Goal: Communication & Community: Ask a question

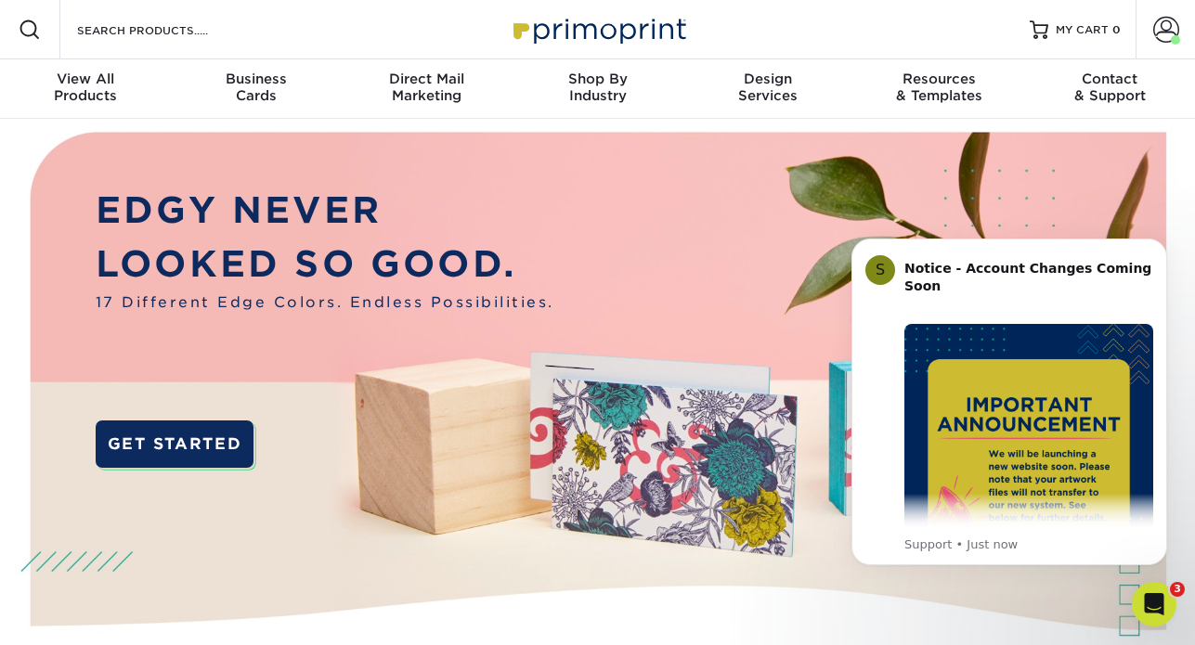
click at [1173, 609] on div "Open Intercom Messenger" at bounding box center [1154, 604] width 61 height 61
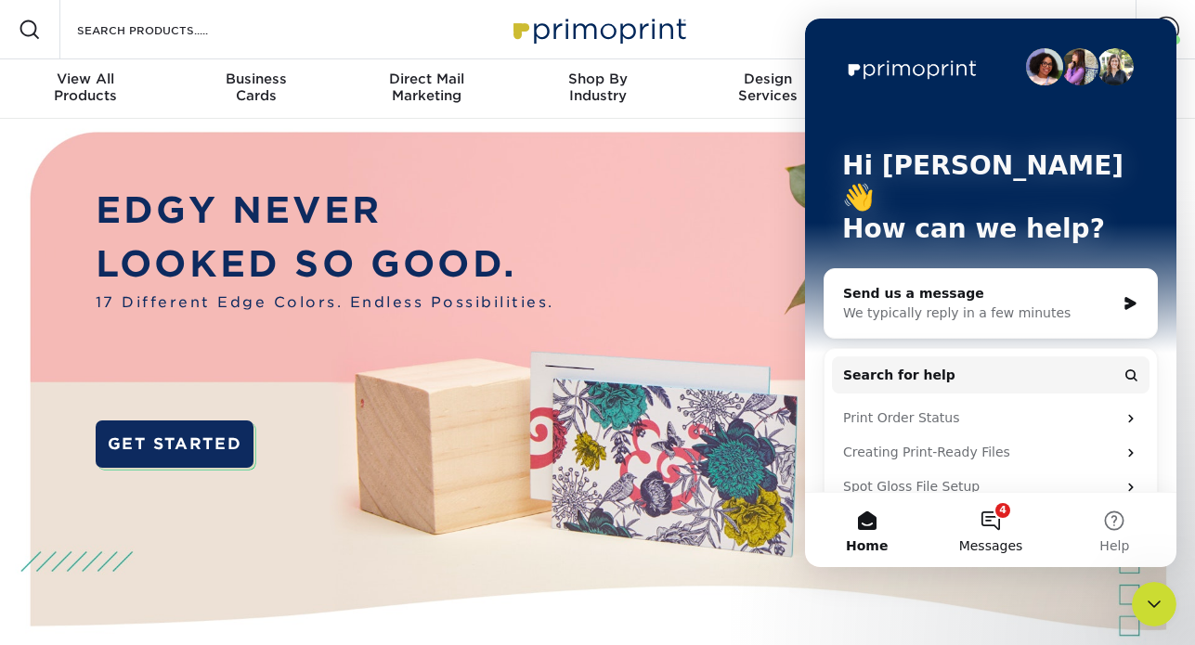
click at [990, 514] on button "4 Messages" at bounding box center [991, 530] width 124 height 74
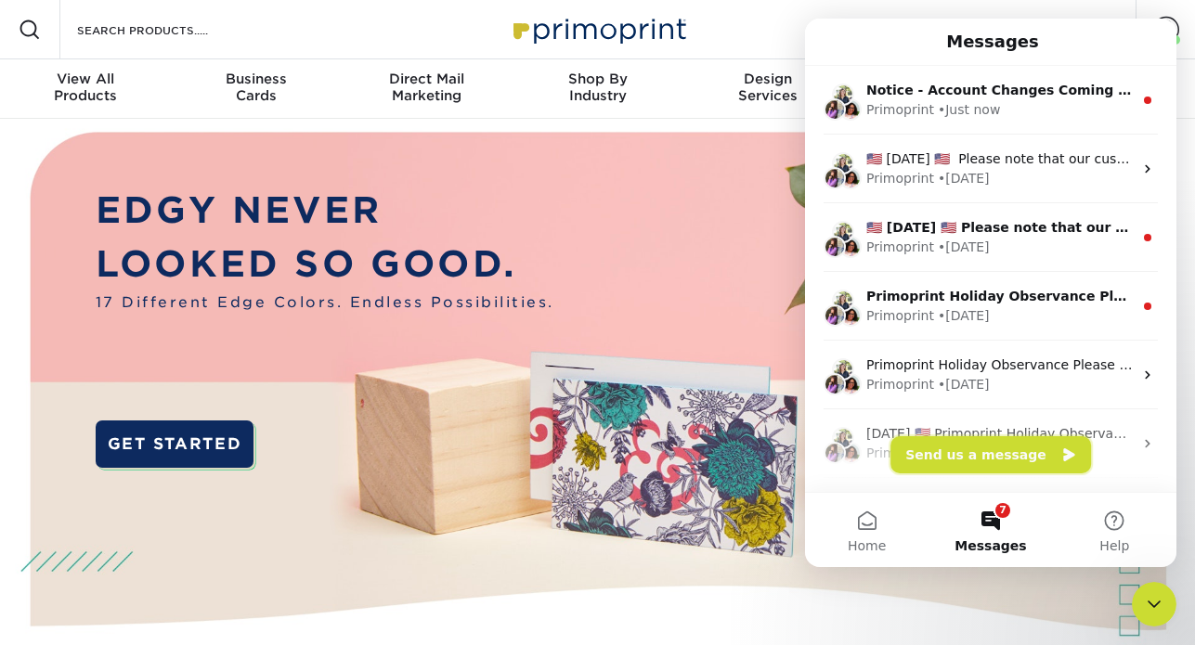
click at [974, 463] on button "Send us a message" at bounding box center [991, 455] width 201 height 37
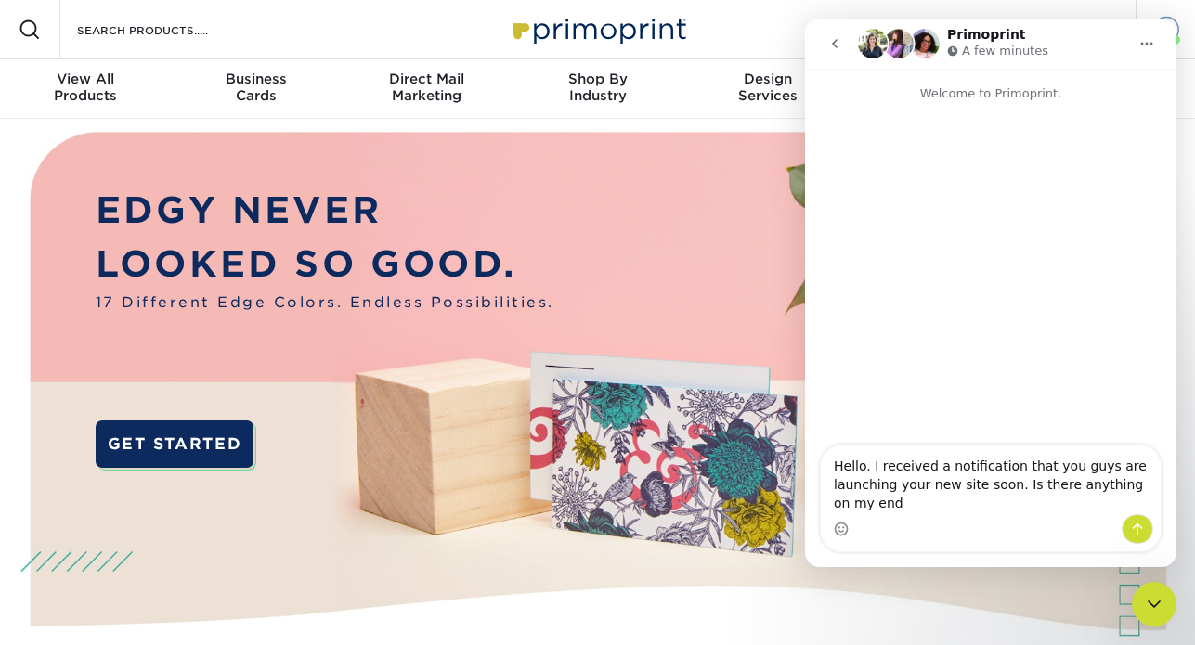
click at [1178, 30] on span at bounding box center [1167, 30] width 26 height 26
click at [969, 493] on textarea "Hello. I received a notification that you guys are launching your new site soon…" at bounding box center [991, 480] width 340 height 69
drag, startPoint x: 1000, startPoint y: 498, endPoint x: 1117, endPoint y: 479, distance: 118.5
click at [1117, 480] on textarea "Hello. I received a notification that you guys are launching your new site soon…" at bounding box center [991, 480] width 340 height 69
type textarea "Hello. I received a notification that you guys are launching your new site soon…"
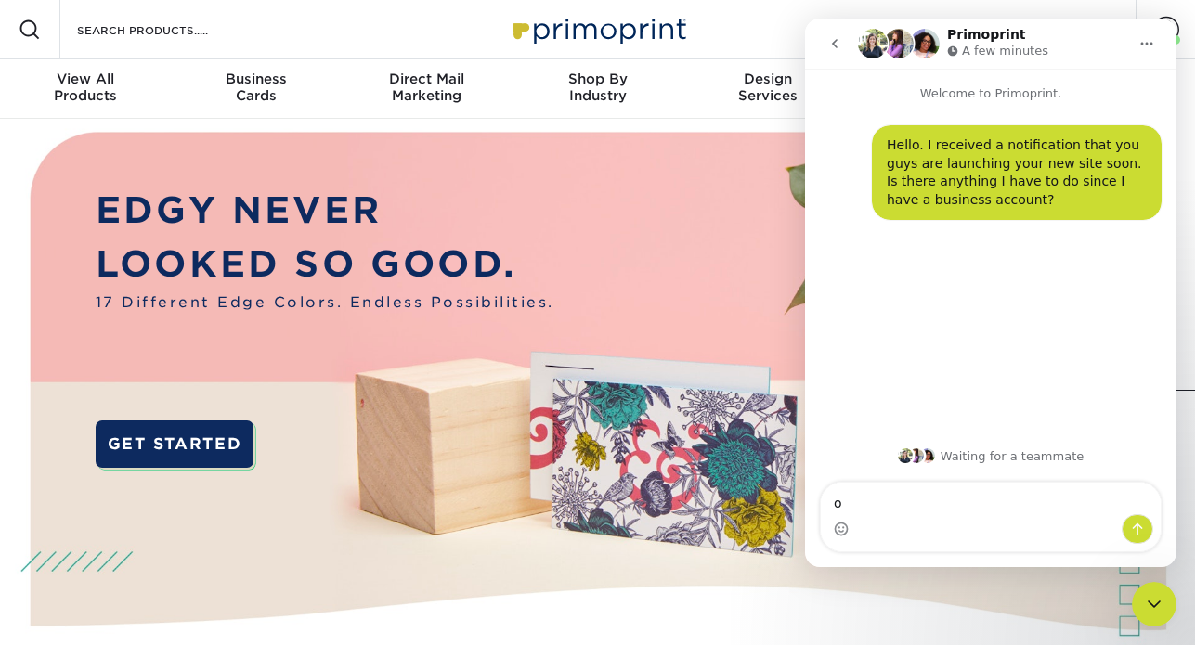
type textarea "o"
type textarea "d"
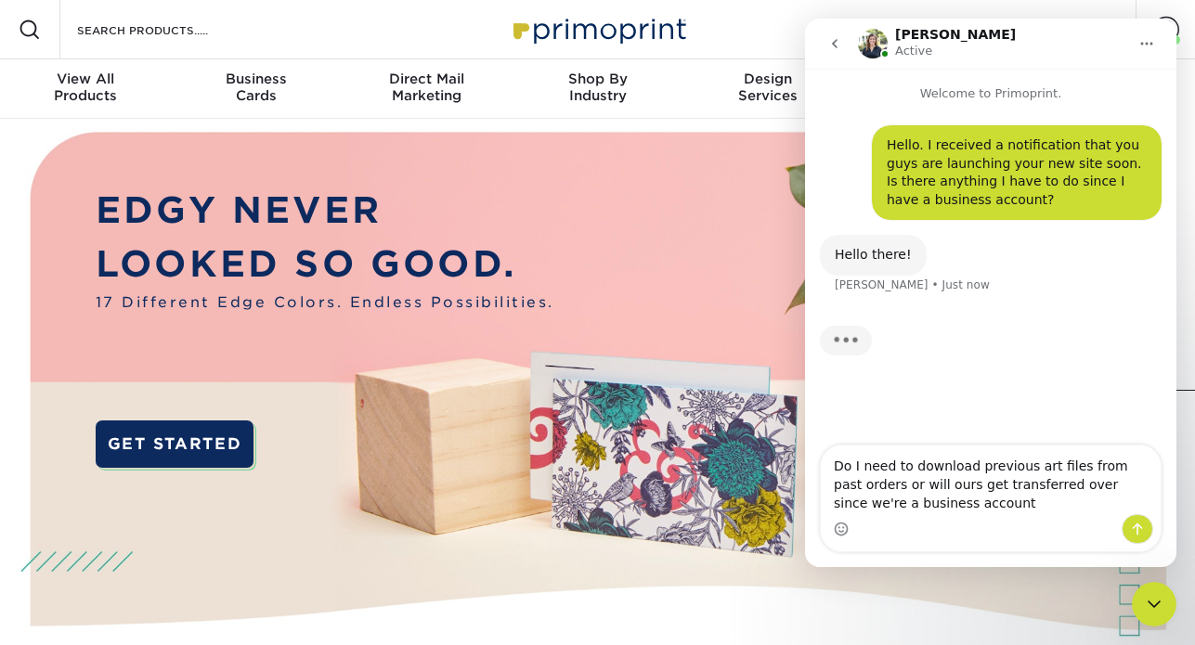
type textarea "Do I need to download previous art files from past orders or will ours get tran…"
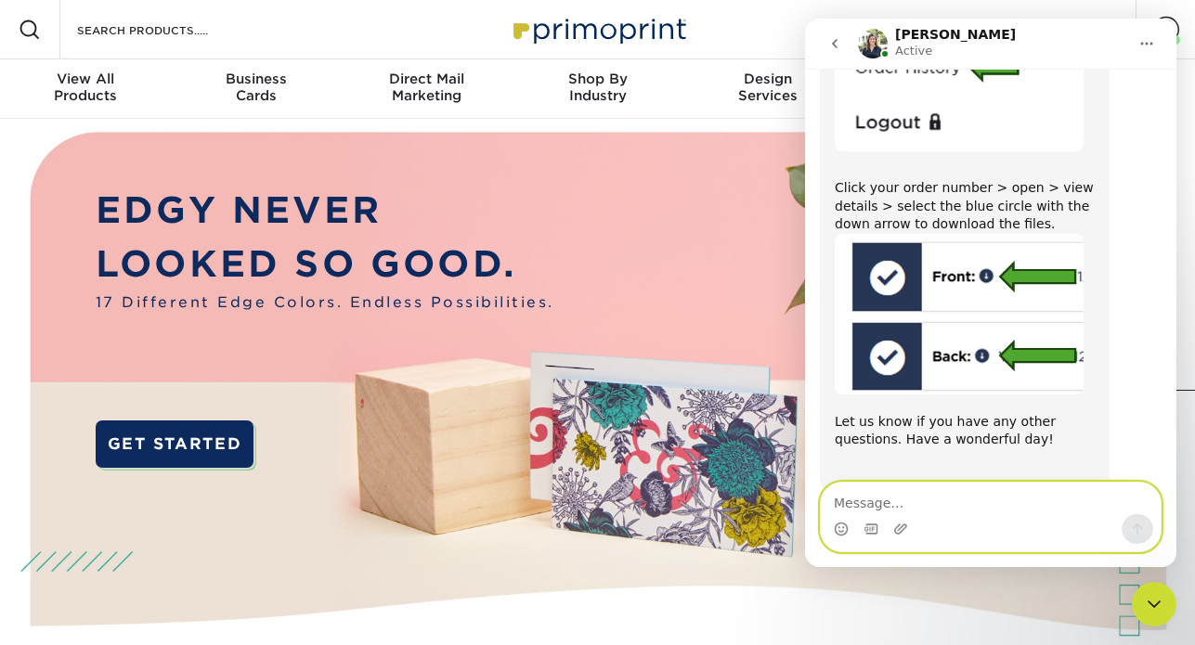
scroll to position [540, 0]
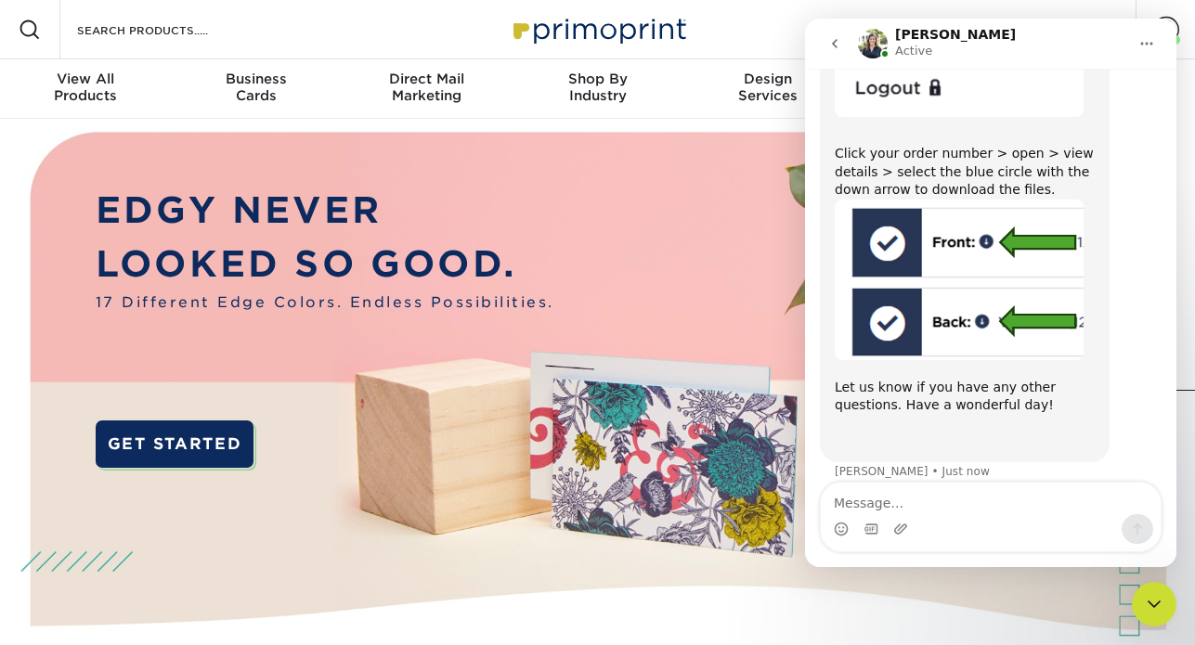
click at [945, 515] on div "Intercom messenger" at bounding box center [991, 530] width 340 height 30
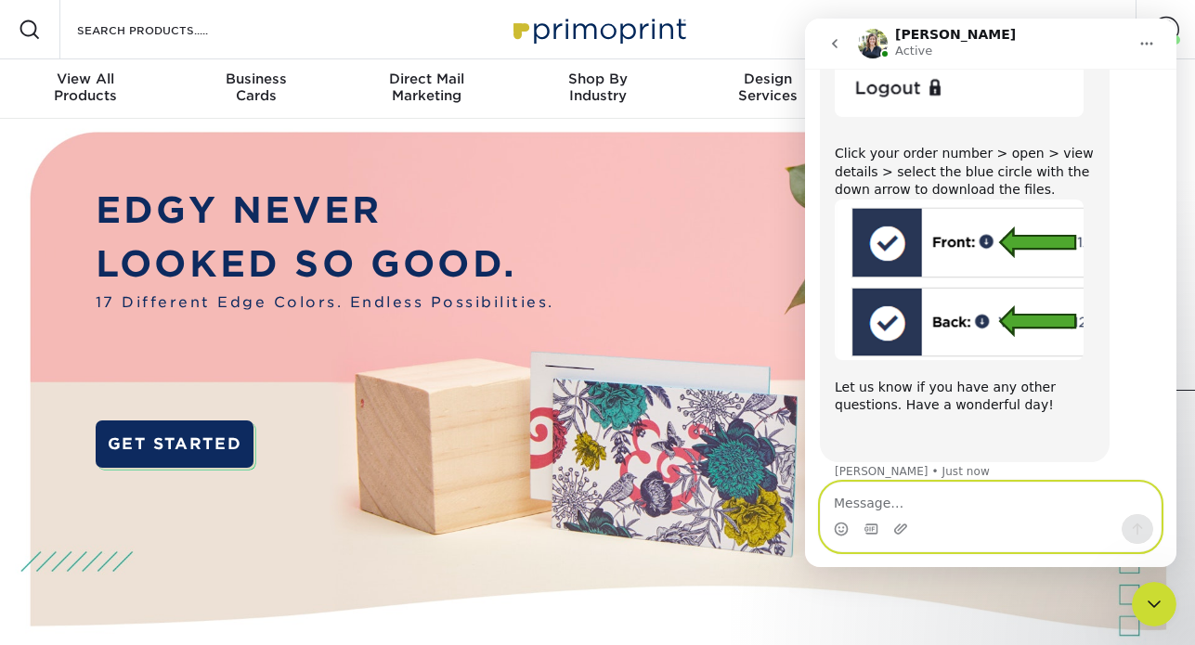
click at [902, 510] on textarea "Message…" at bounding box center [991, 499] width 340 height 32
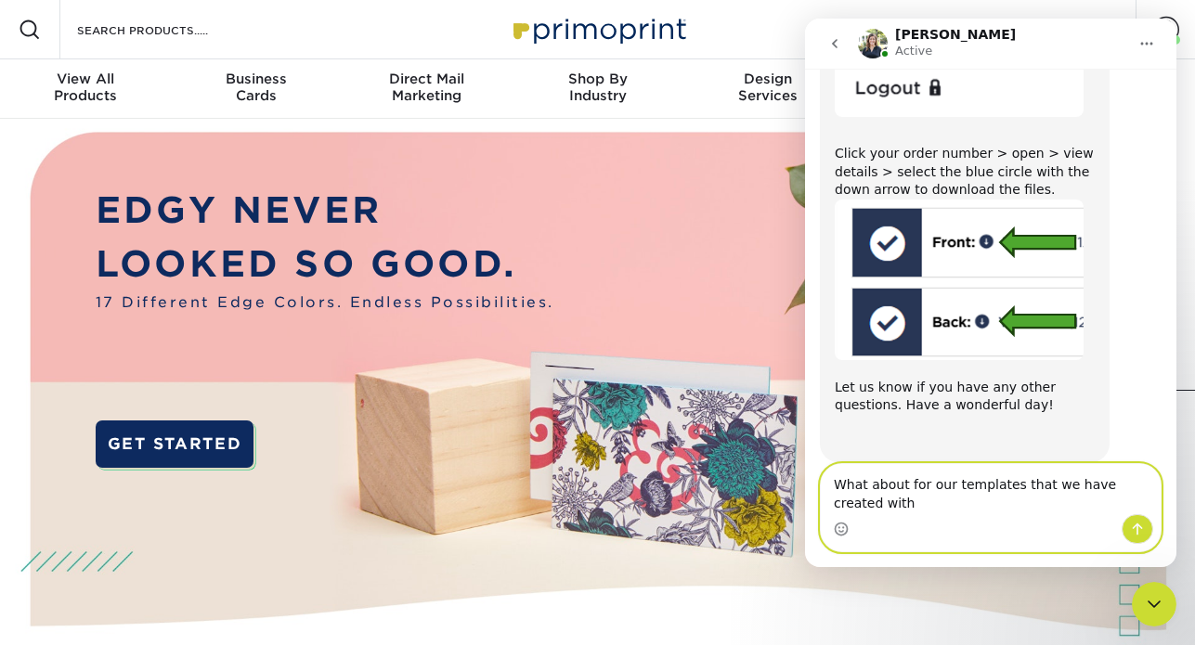
scroll to position [558, 0]
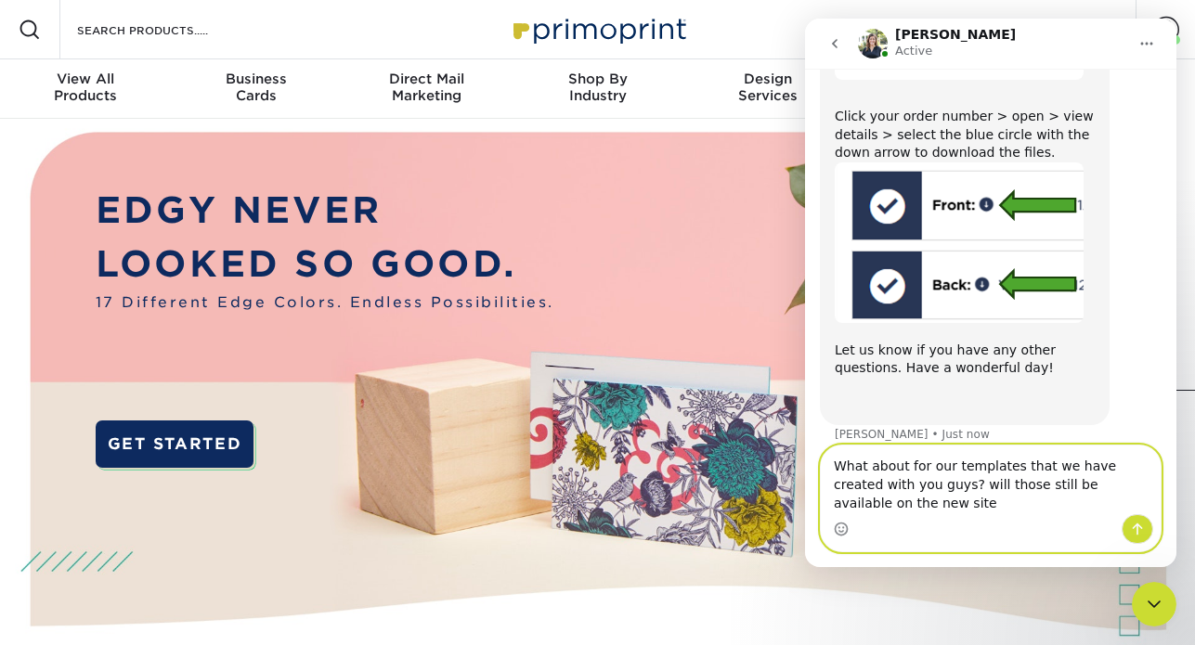
type textarea "What about for our templates that we have created with you guys? will those sti…"
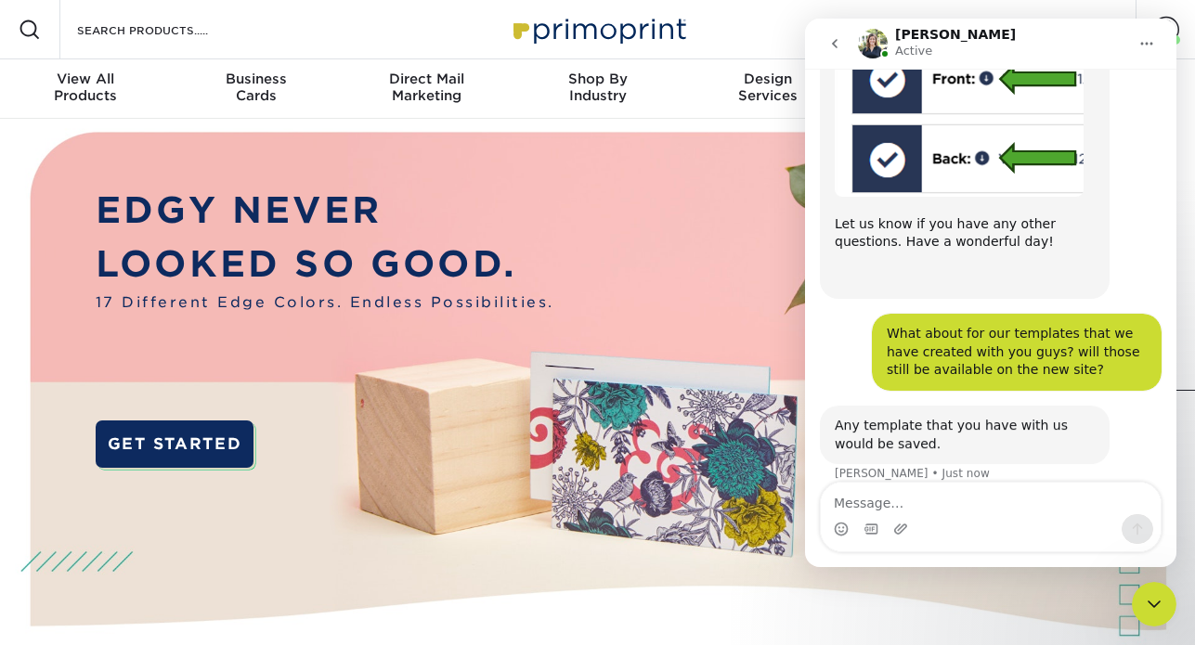
scroll to position [705, 0]
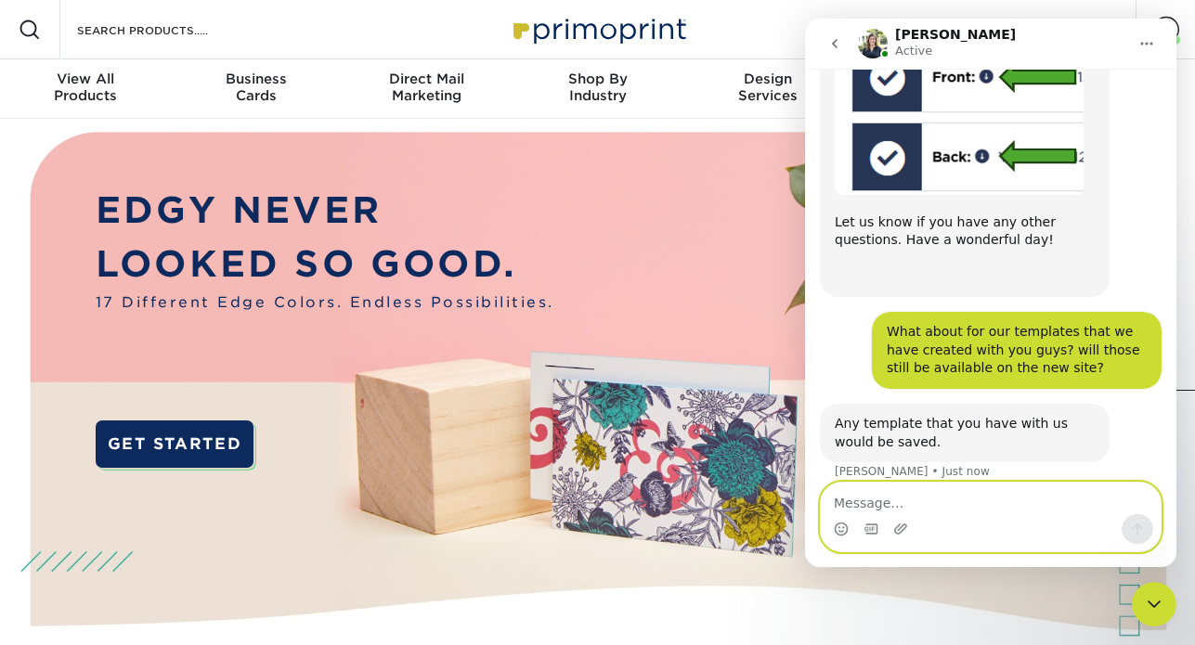
click at [910, 495] on textarea "Message…" at bounding box center [991, 499] width 340 height 32
type textarea "Thank you! when do you launch the new site?"
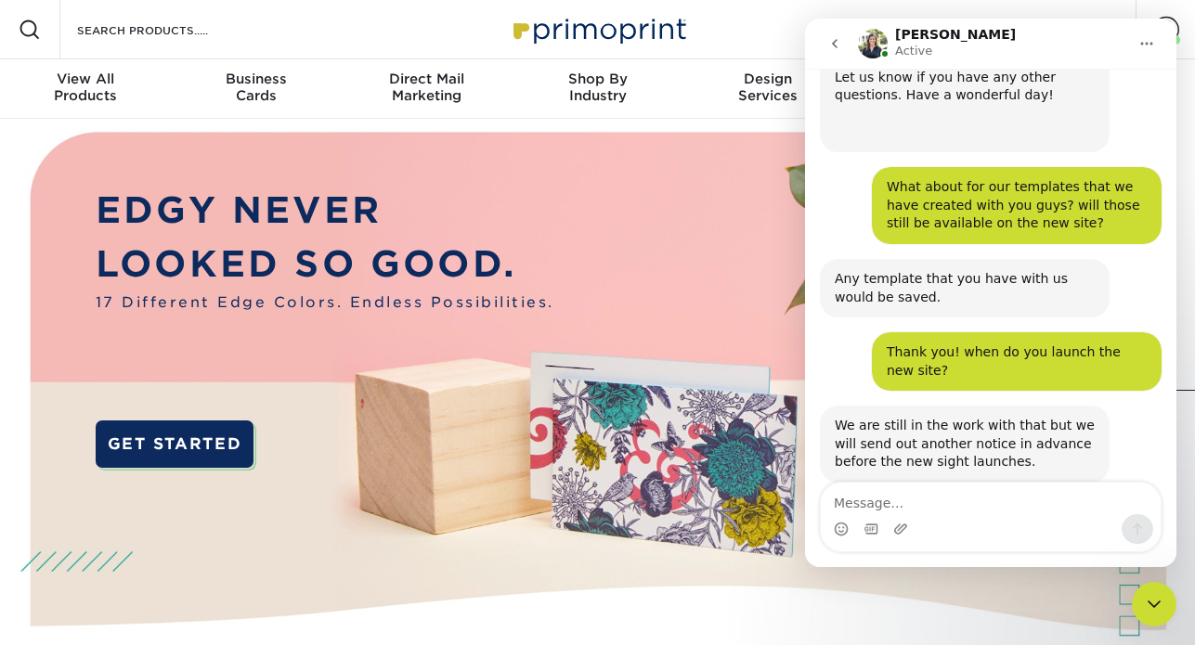
scroll to position [870, 0]
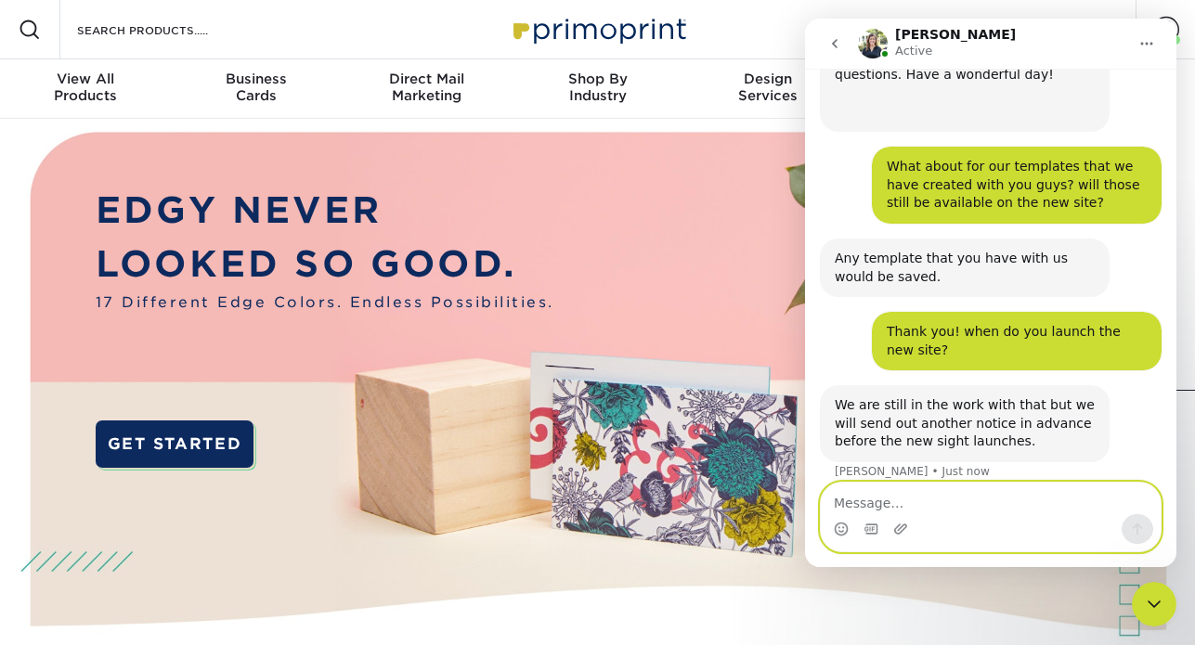
click at [911, 490] on textarea "Message…" at bounding box center [991, 499] width 340 height 32
type textarea "thank you :)"
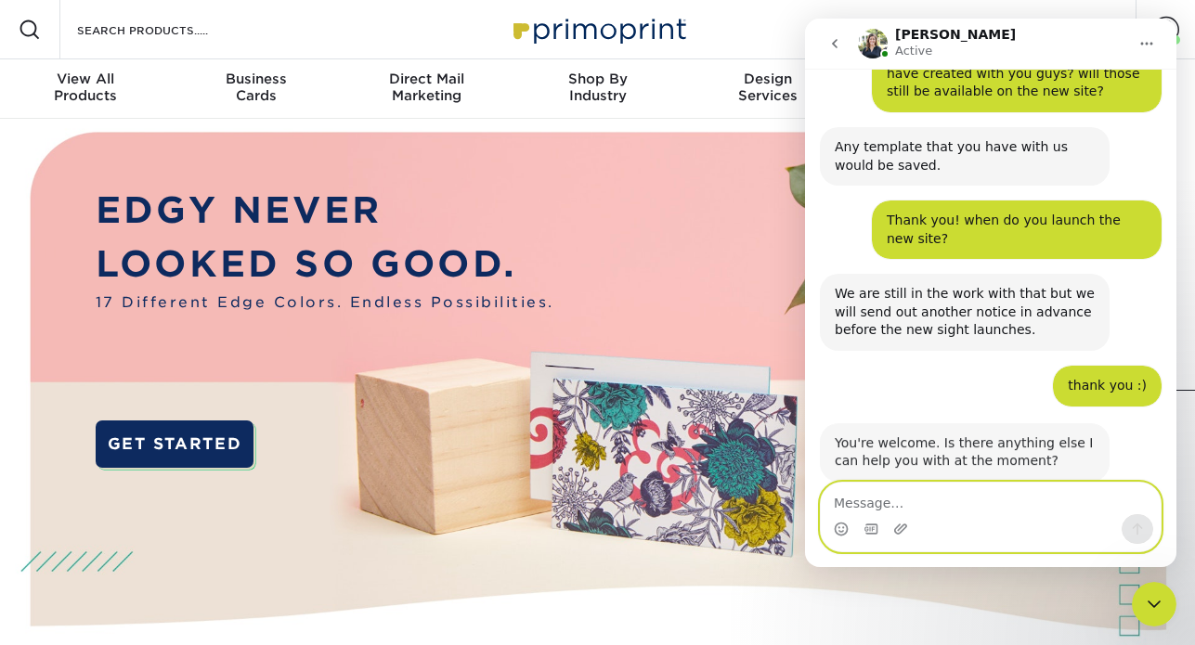
scroll to position [999, 0]
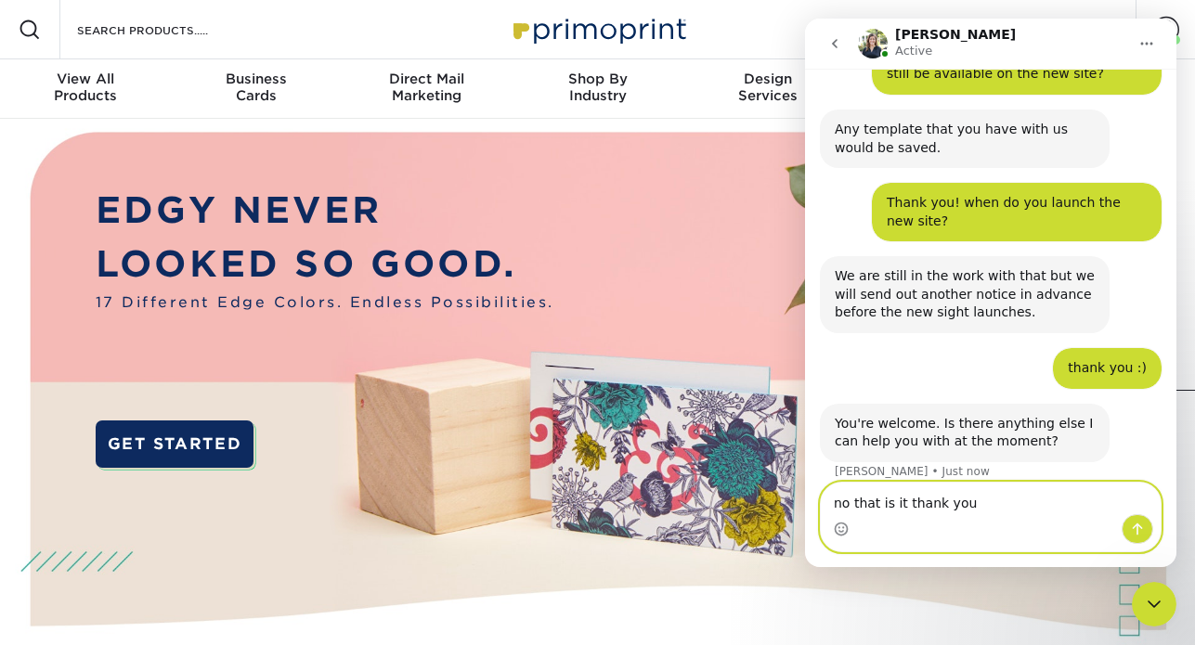
type textarea "no that is it thank you!"
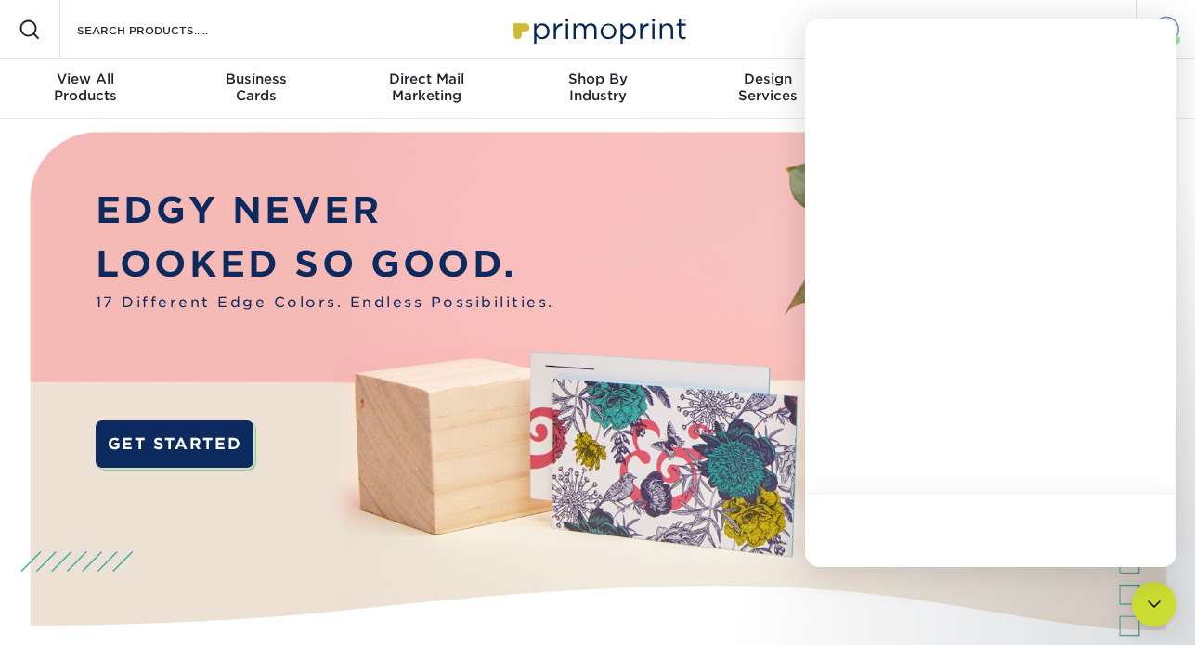
click at [1186, 27] on link "Account" at bounding box center [1165, 29] width 59 height 59
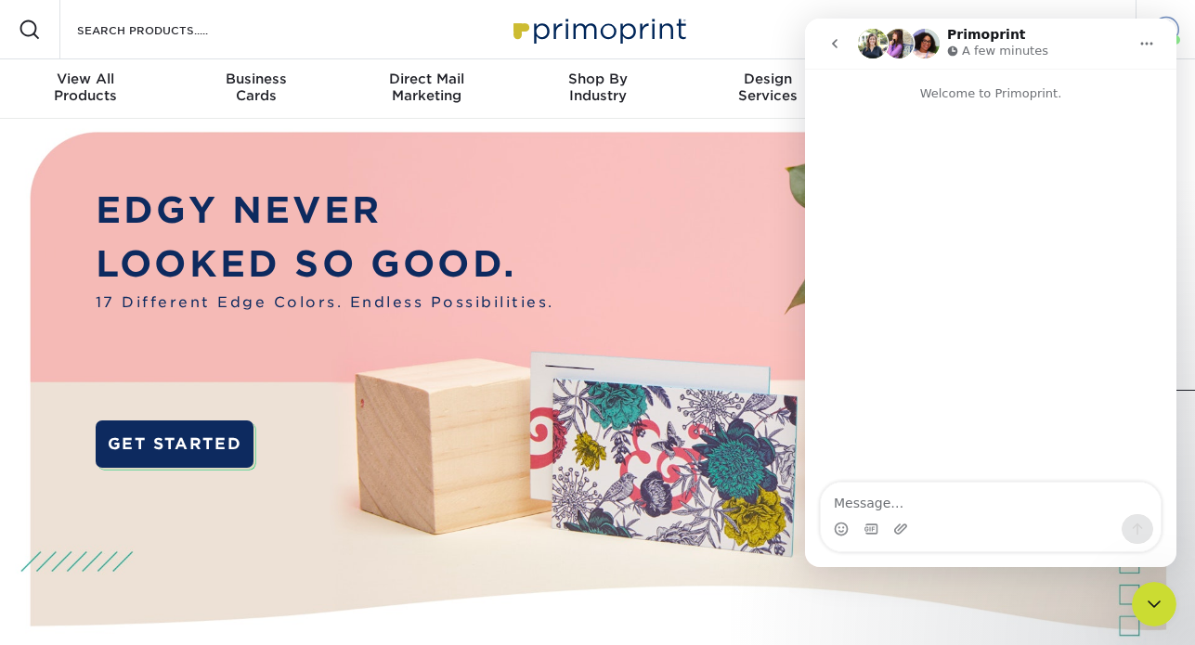
click at [1168, 11] on link "Account" at bounding box center [1165, 29] width 59 height 59
click at [834, 41] on icon "go back" at bounding box center [835, 43] width 6 height 9
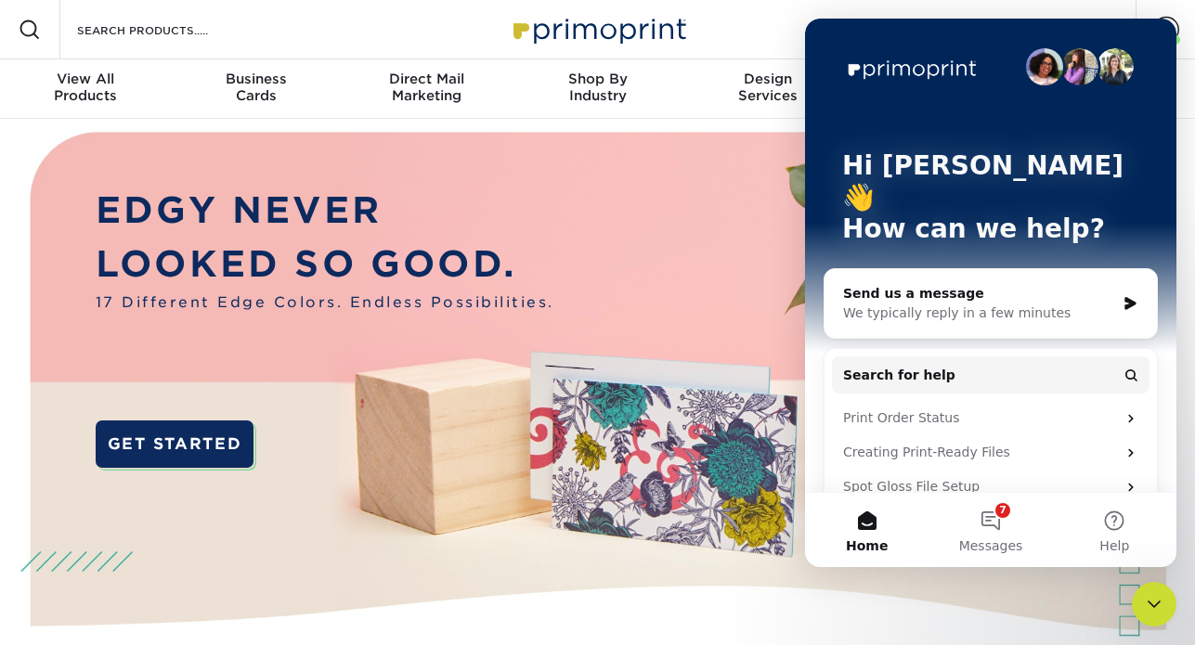
click at [1142, 593] on div "Close Intercom Messenger" at bounding box center [1154, 604] width 45 height 45
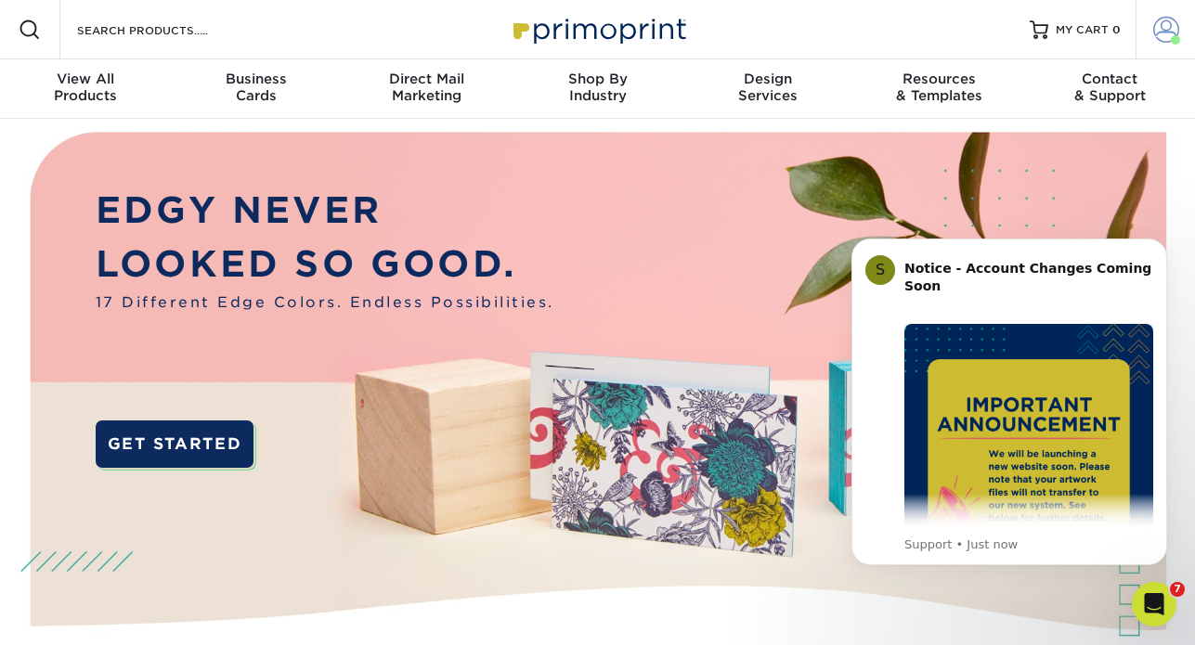
click at [1165, 38] on span at bounding box center [1167, 30] width 26 height 26
